Goal: Check status

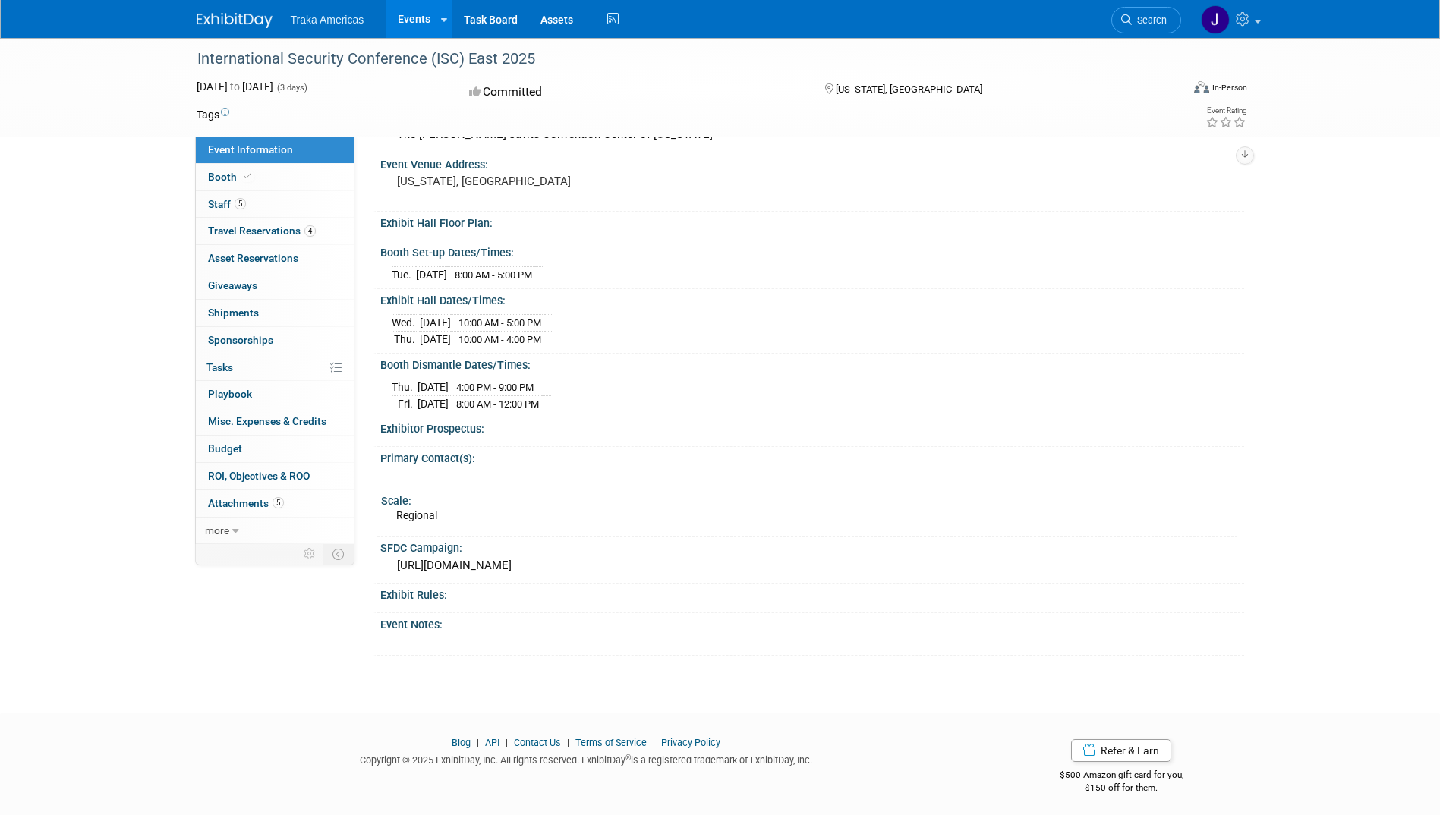
scroll to position [137, 0]
click at [236, 230] on span "Travel Reservations 4" at bounding box center [262, 231] width 108 height 12
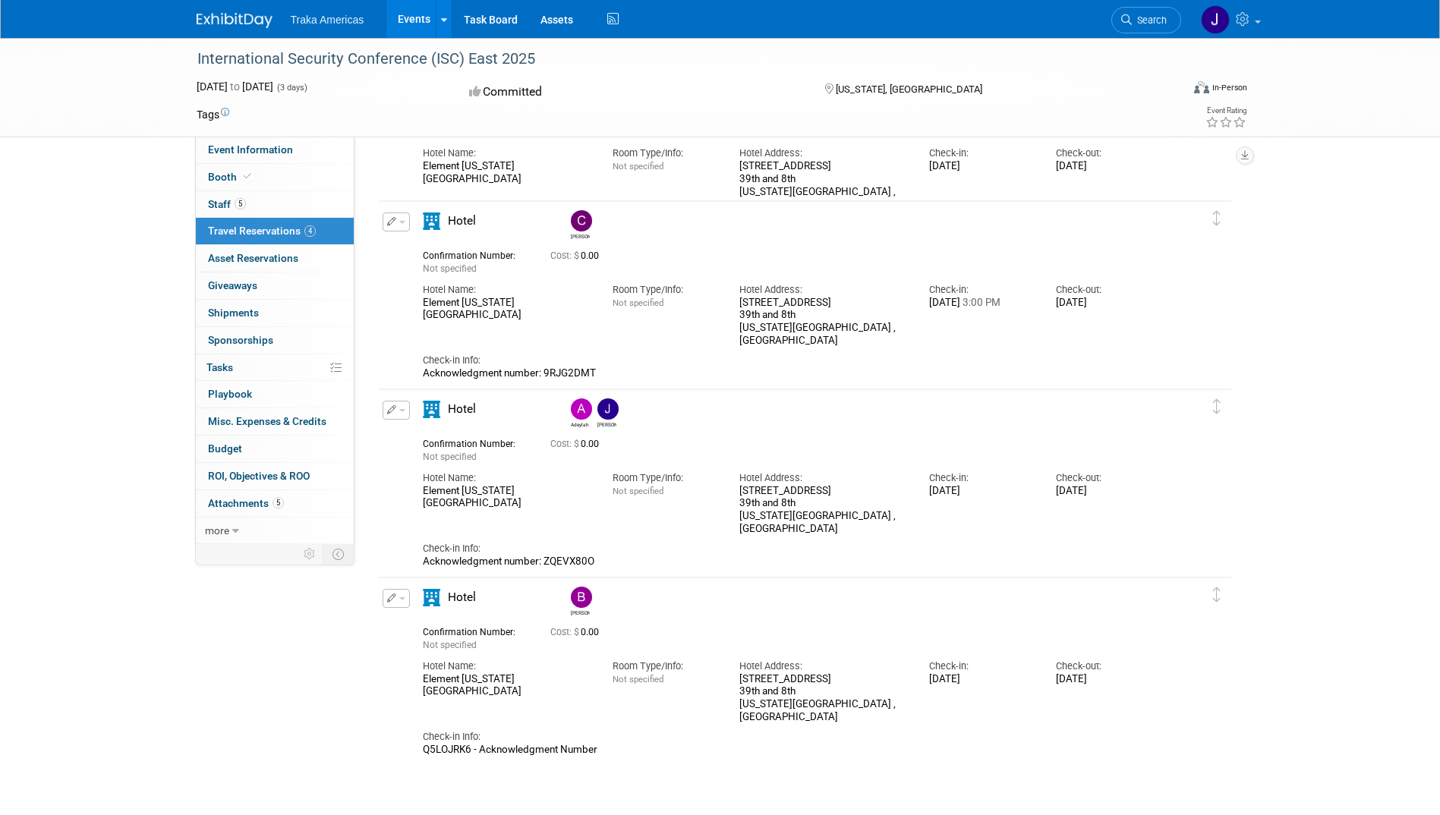
scroll to position [189, 0]
click at [22, 542] on div "International Security Conference (ISC) East 2025 [DATE] to [DATE] (3 days) [DA…" at bounding box center [720, 322] width 1440 height 946
click at [842, 499] on div "[STREET_ADDRESS][US_STATE]" at bounding box center [822, 509] width 167 height 51
click at [562, 563] on div "Acknowledgment number: ZQEVX80O" at bounding box center [792, 561] width 738 height 13
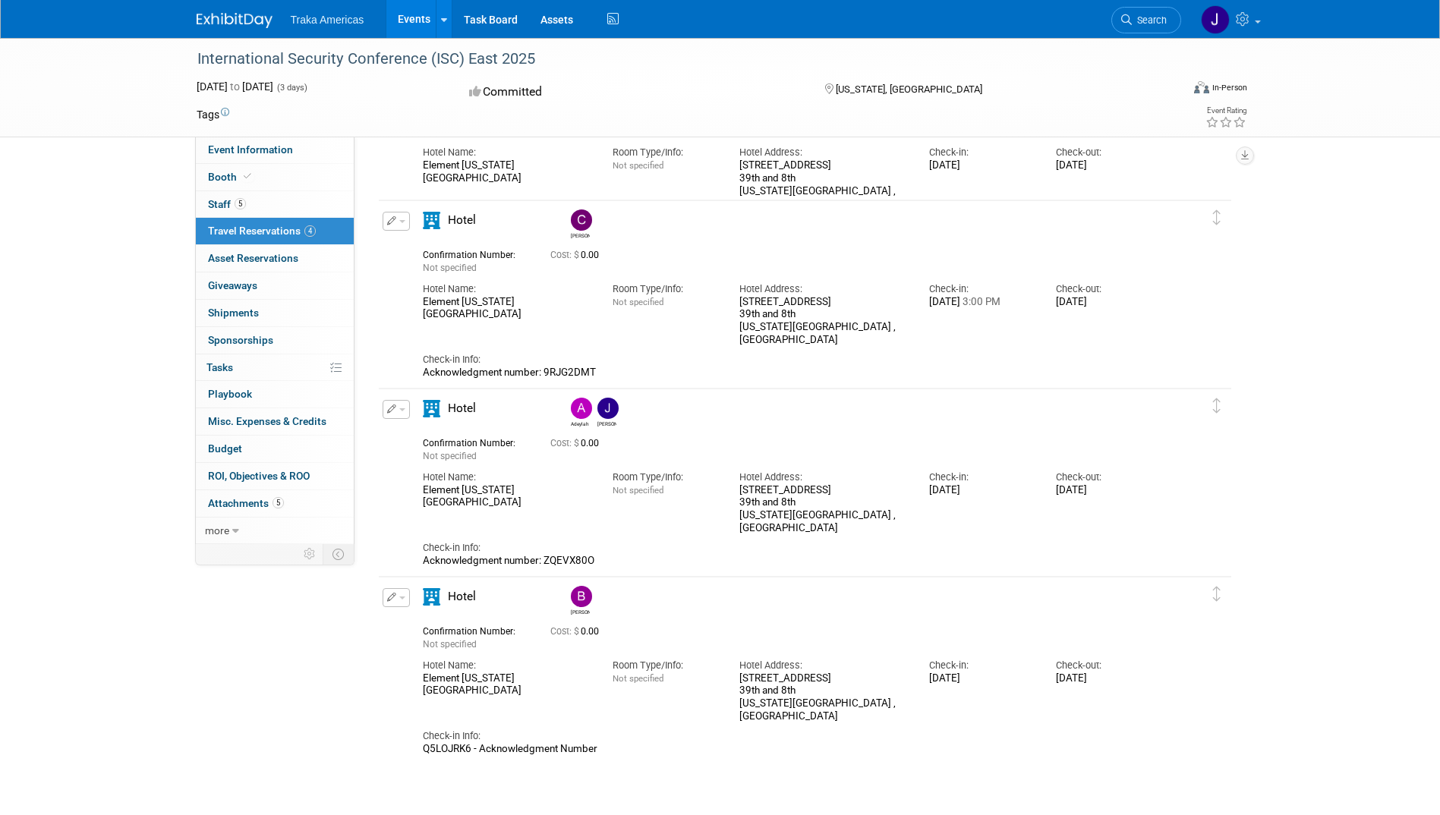
drag, startPoint x: 562, startPoint y: 563, endPoint x: 723, endPoint y: 515, distance: 168.8
click at [723, 515] on div "Hotel Name: Element [US_STATE][GEOGRAPHIC_DATA] Room Type/Info: Not specified H…" at bounding box center [791, 499] width 760 height 72
click at [573, 562] on div "Acknowledgment number: ZQEVX80O" at bounding box center [792, 561] width 738 height 13
drag, startPoint x: 573, startPoint y: 562, endPoint x: 432, endPoint y: 504, distance: 152.8
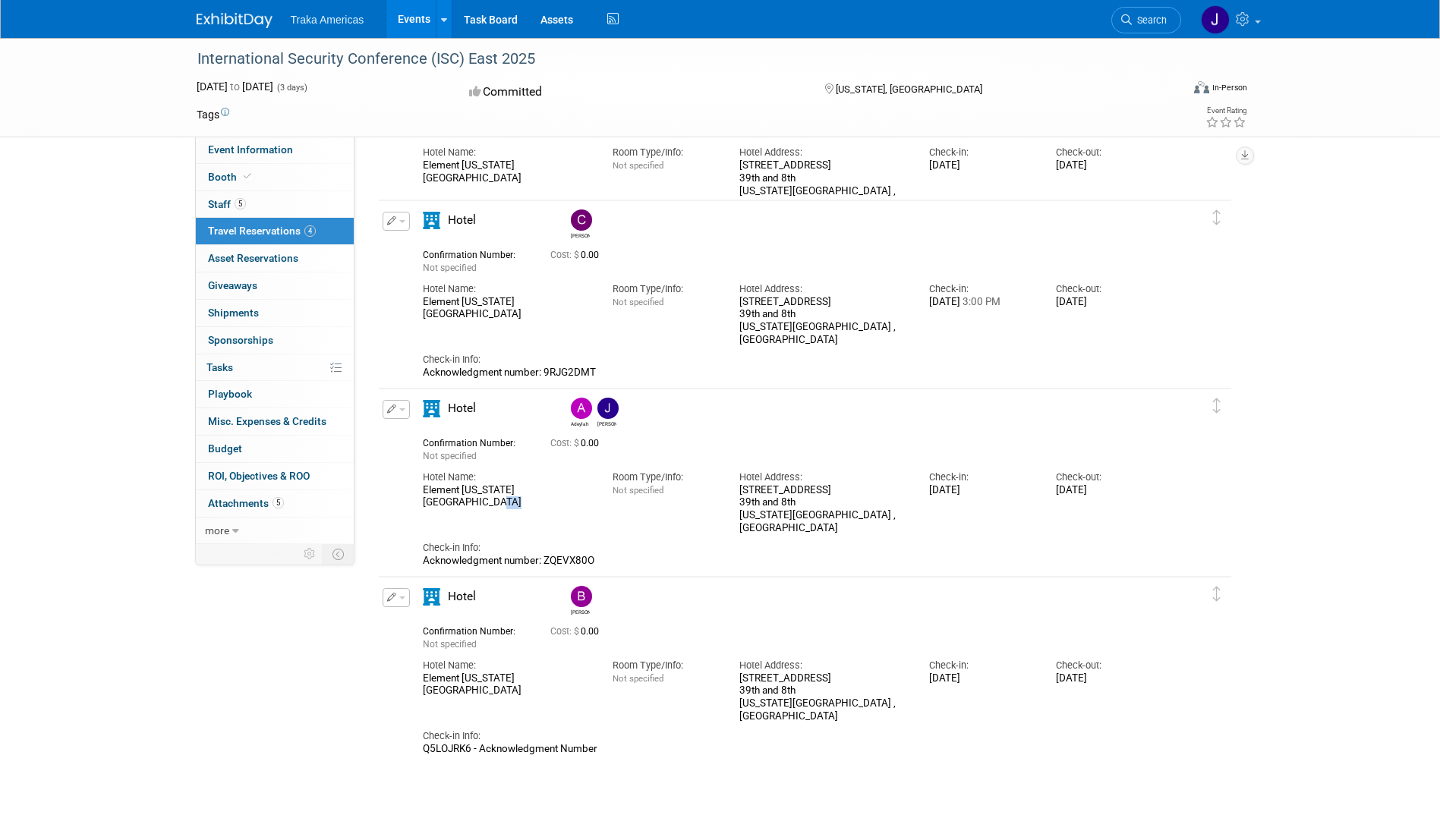
click at [432, 504] on div "Element [US_STATE][GEOGRAPHIC_DATA]" at bounding box center [506, 497] width 167 height 26
drag, startPoint x: 432, startPoint y: 504, endPoint x: 556, endPoint y: 566, distance: 138.5
click at [556, 566] on div "Acknowledgment number: ZQEVX80O" at bounding box center [792, 561] width 738 height 13
copy div "ZQEVX80O"
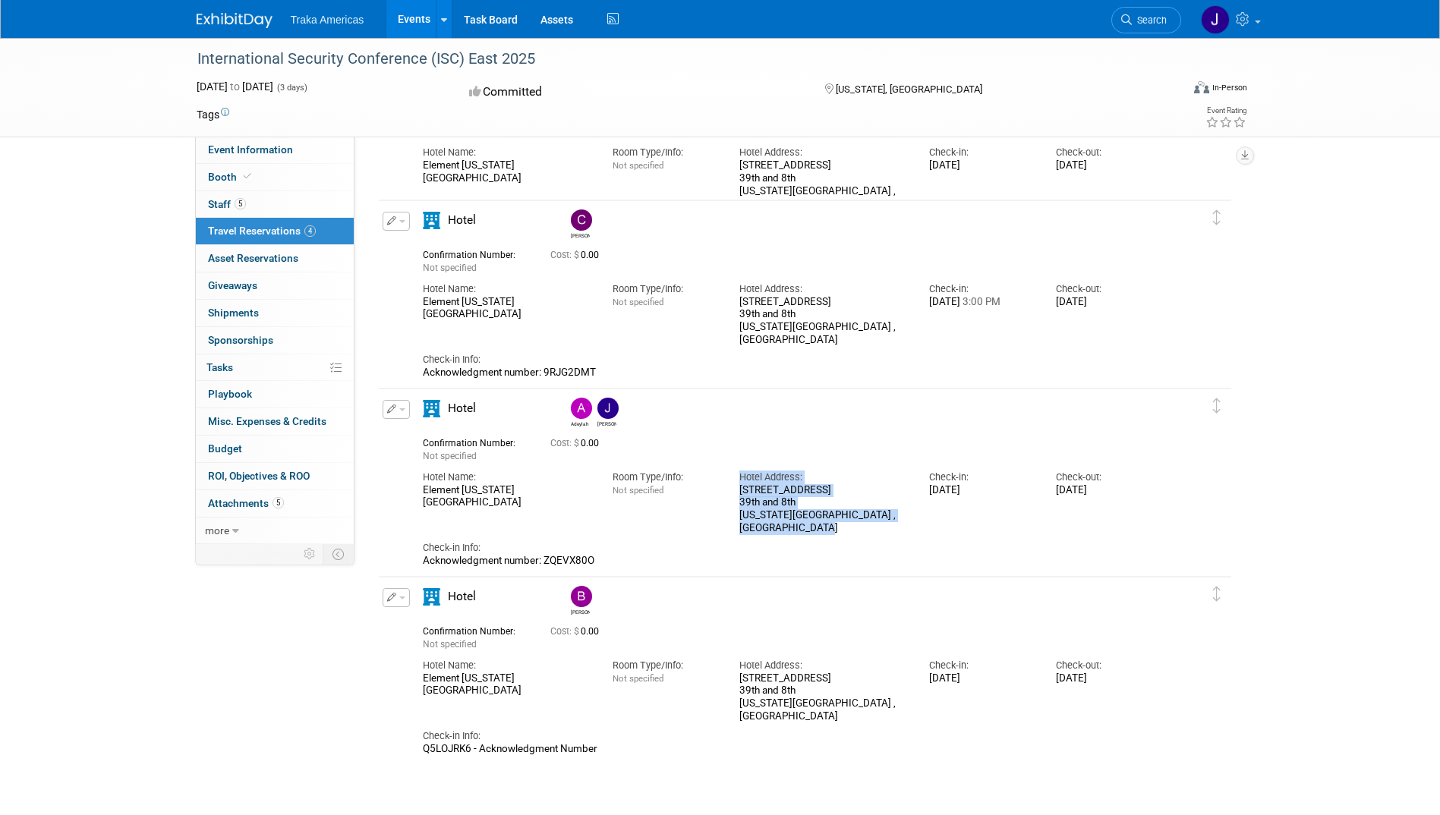
drag, startPoint x: 798, startPoint y: 526, endPoint x: 726, endPoint y: 486, distance: 82.2
click at [726, 486] on div "Hotel Name: Element [US_STATE][GEOGRAPHIC_DATA] Room Type/Info: Not specified H…" at bounding box center [791, 499] width 760 height 72
drag, startPoint x: 726, startPoint y: 486, endPoint x: 753, endPoint y: 493, distance: 28.2
click at [753, 493] on div "[STREET_ADDRESS][US_STATE]" at bounding box center [822, 509] width 167 height 51
drag, startPoint x: 793, startPoint y: 530, endPoint x: 731, endPoint y: 494, distance: 72.1
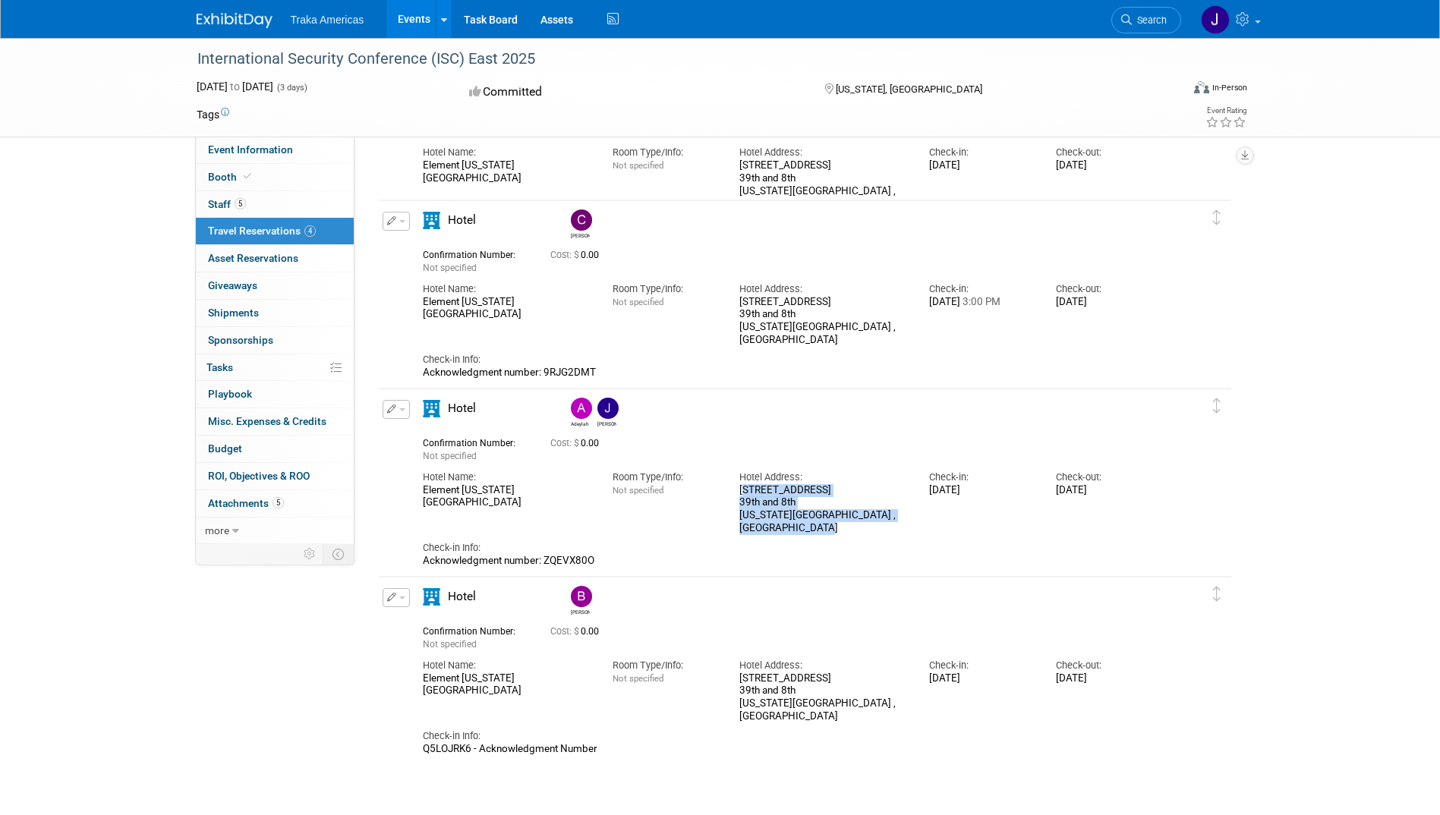
click at [731, 494] on div "Hotel Address: [STREET_ADDRESS][US_STATE]" at bounding box center [823, 499] width 190 height 72
copy div "[STREET_ADDRESS][US_STATE]"
